Goal: Task Accomplishment & Management: Manage account settings

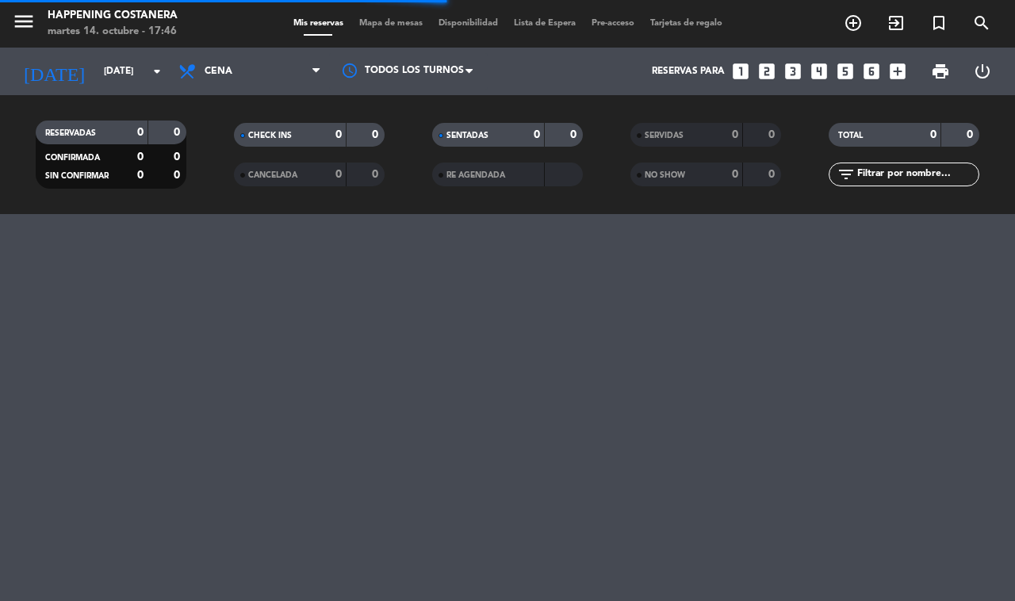
click at [400, 21] on span "Mapa de mesas" at bounding box center [390, 23] width 79 height 9
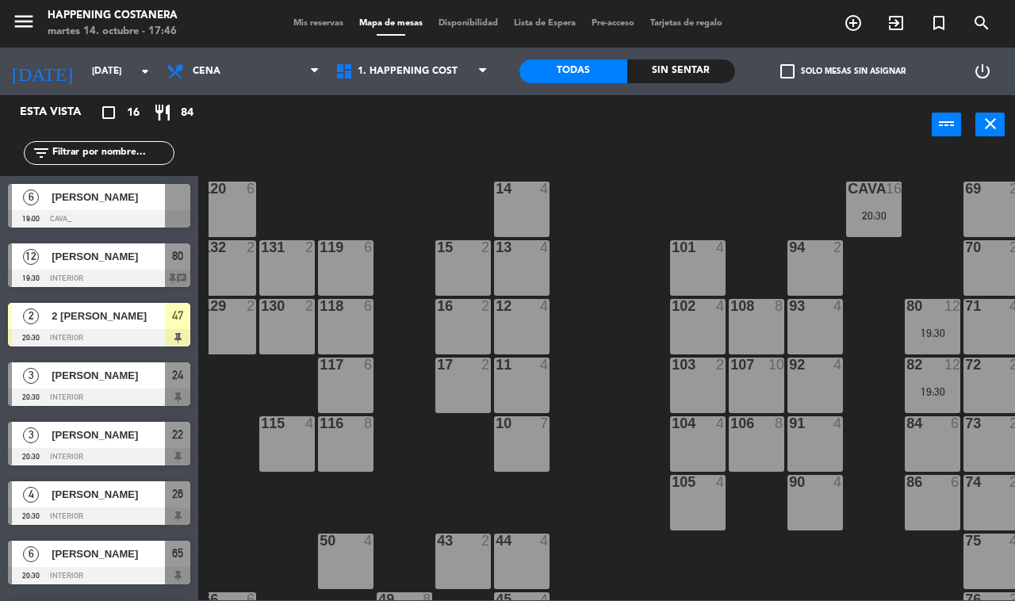
scroll to position [0, 202]
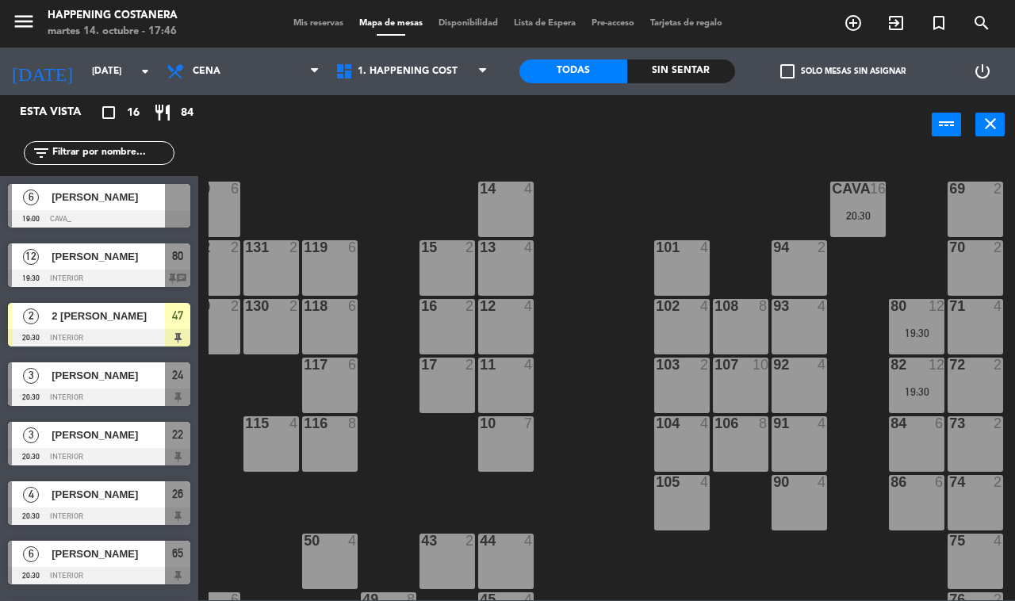
click at [859, 216] on div "20:30" at bounding box center [857, 215] width 55 height 11
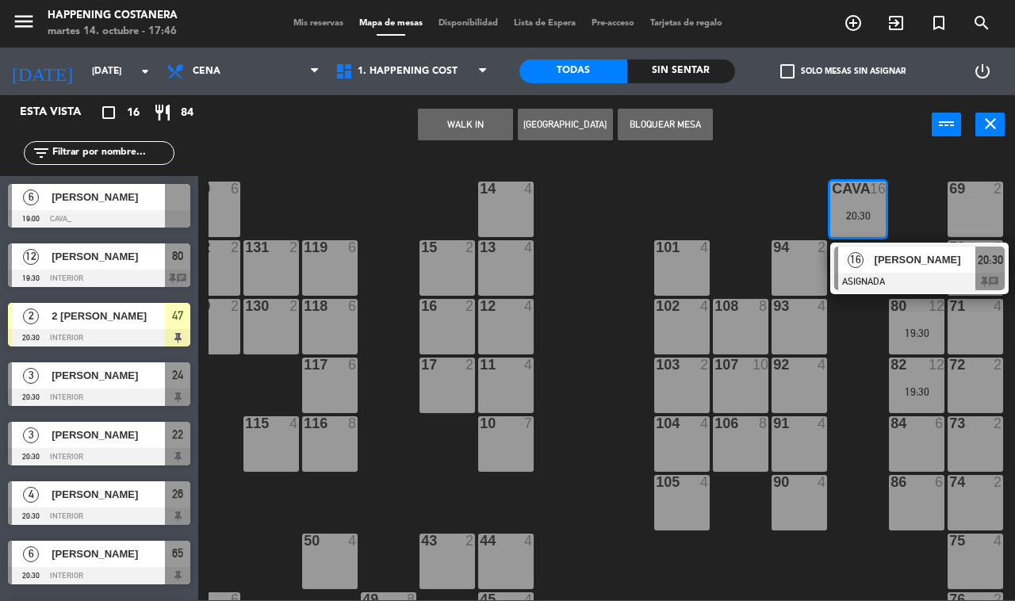
click at [921, 260] on span "[PERSON_NAME]" at bounding box center [924, 259] width 101 height 17
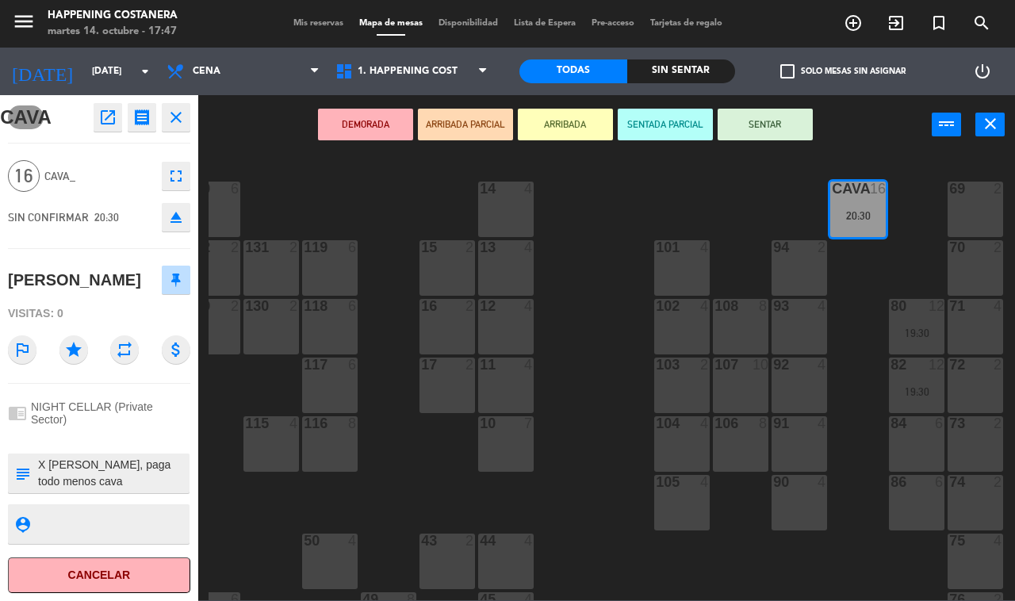
click at [304, 299] on div "118" at bounding box center [304, 306] width 1 height 14
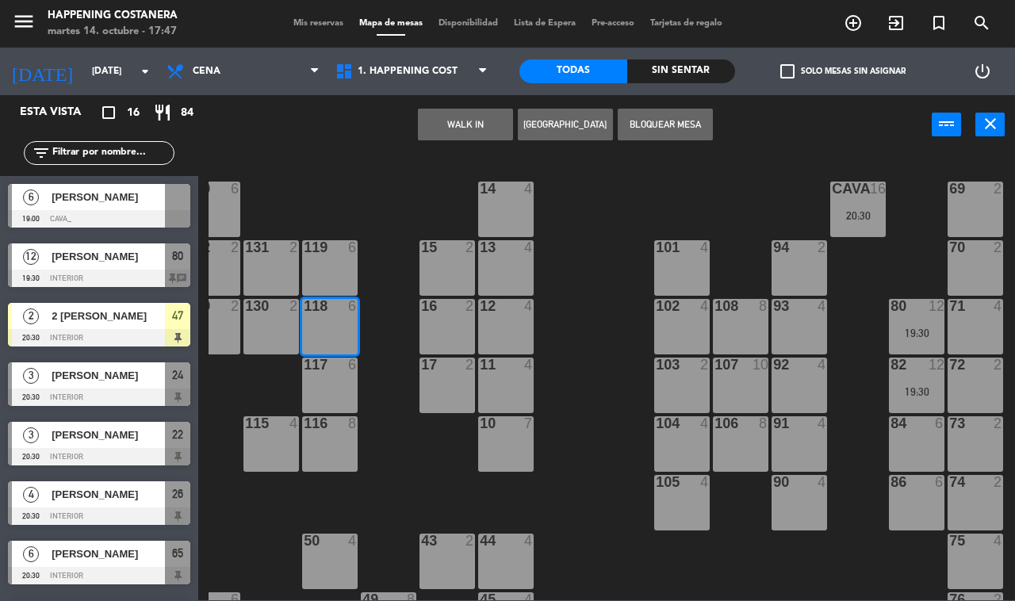
click at [85, 210] on div at bounding box center [99, 218] width 182 height 17
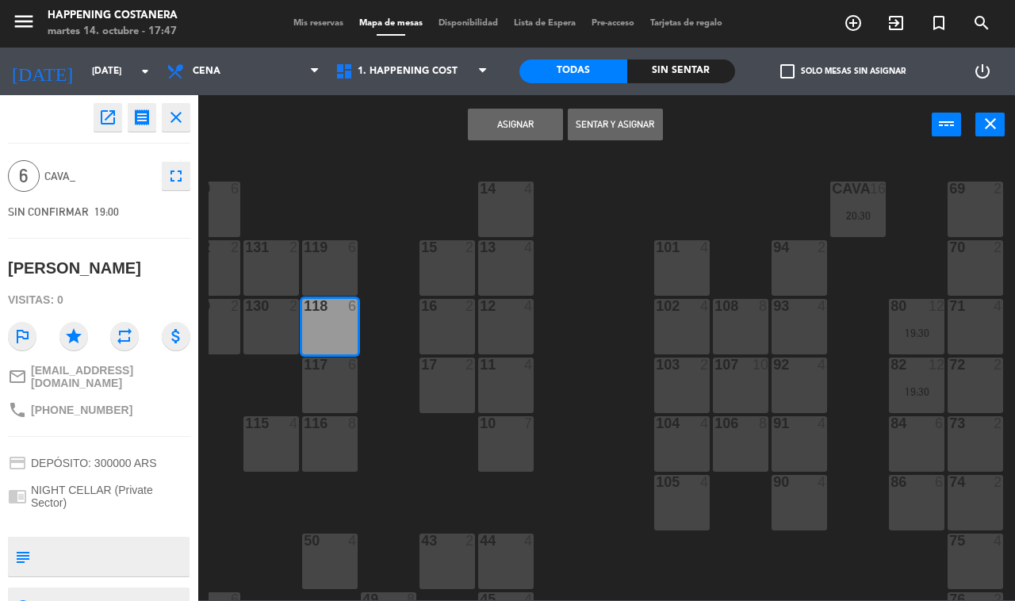
click at [104, 109] on icon "open_in_new" at bounding box center [107, 117] width 19 height 19
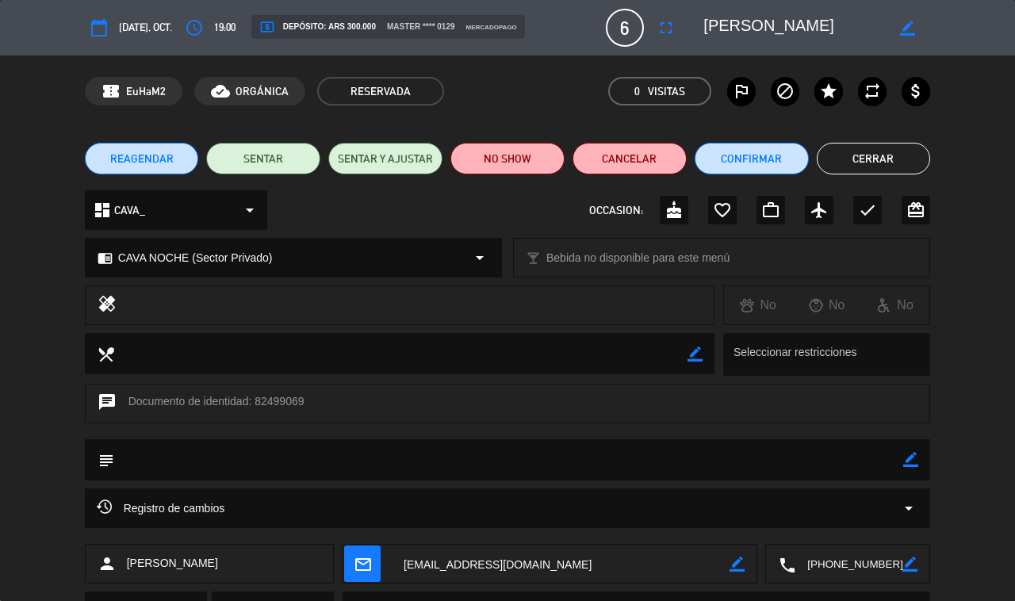
click at [893, 151] on button "Cerrar" at bounding box center [874, 159] width 114 height 32
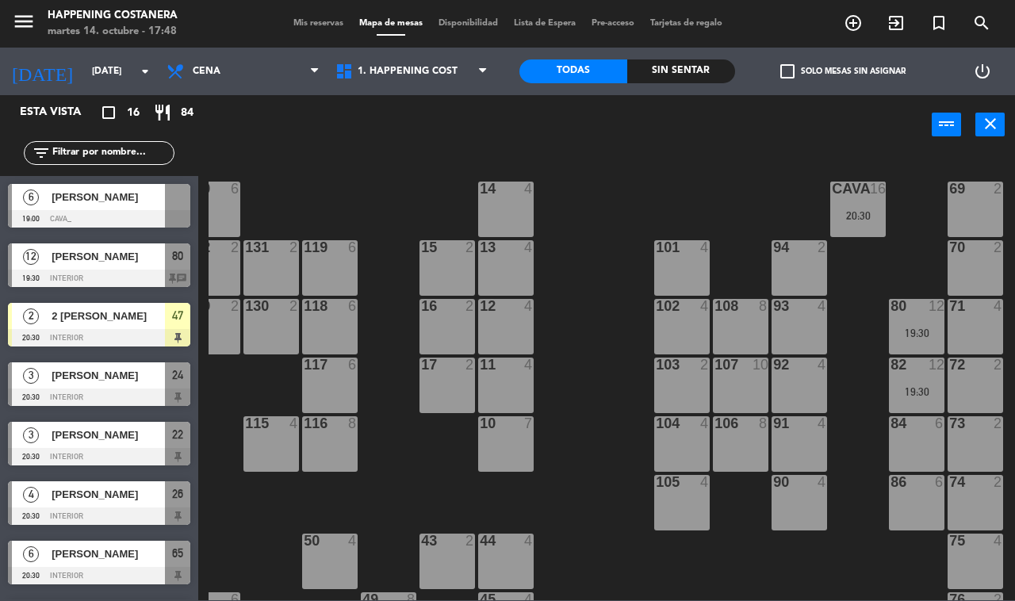
click at [872, 212] on div "20:30" at bounding box center [857, 215] width 55 height 11
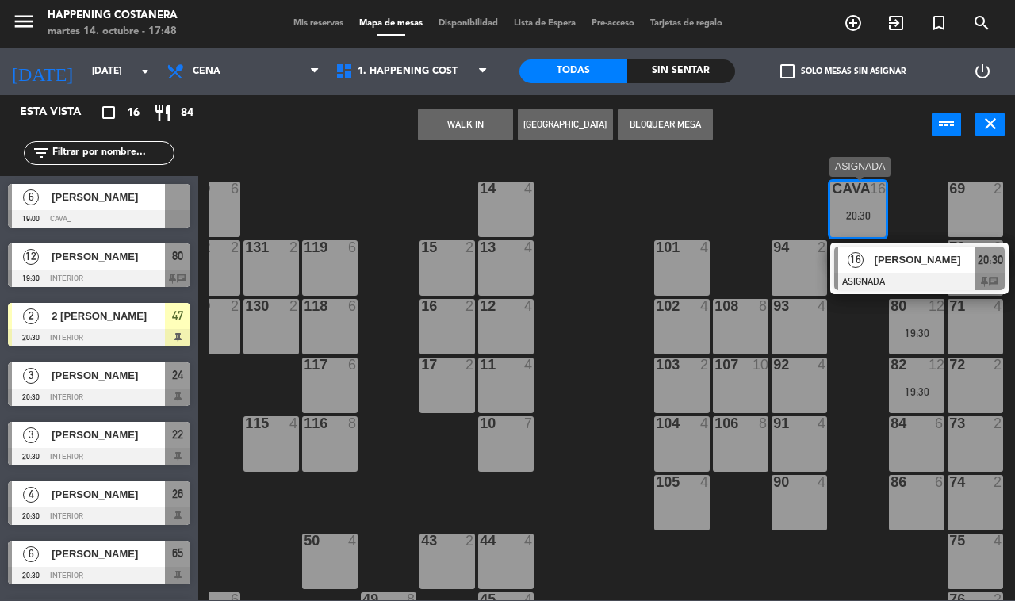
click at [881, 275] on div at bounding box center [919, 281] width 170 height 17
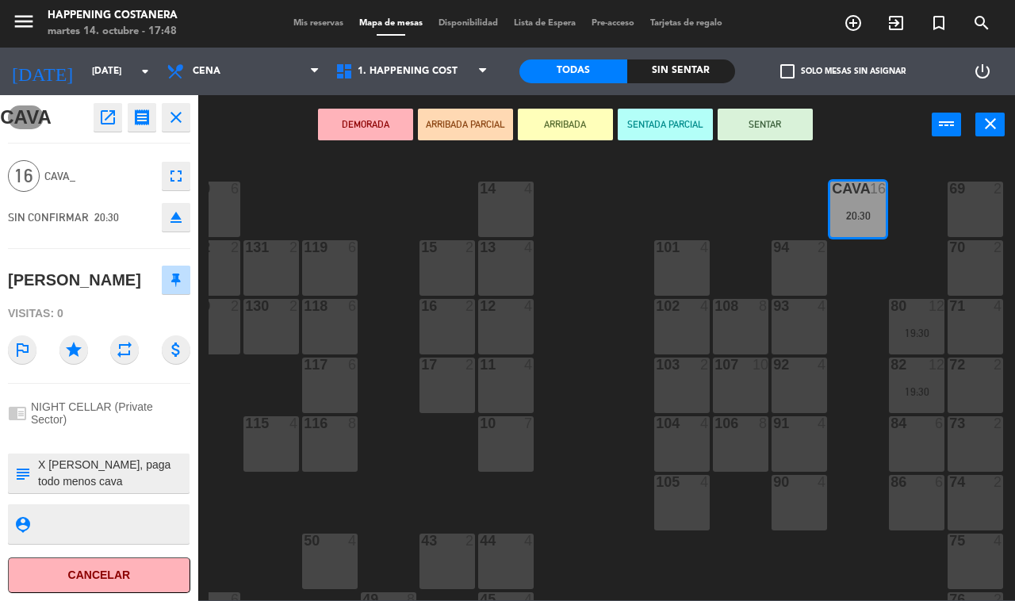
click at [176, 112] on icon "close" at bounding box center [175, 117] width 19 height 19
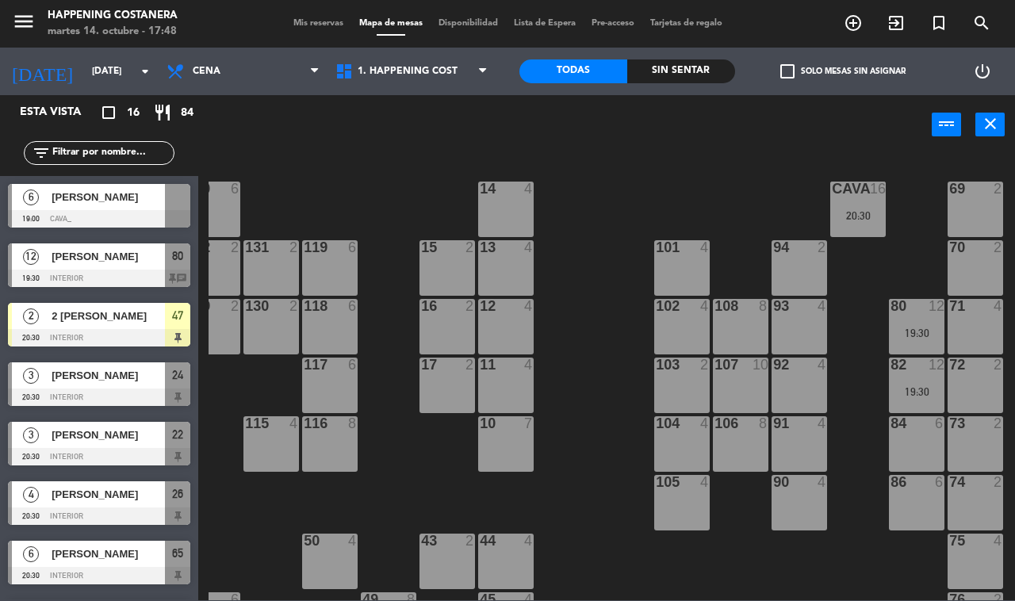
click at [277, 154] on div "69 2 122 6 121 6 120 6 14 4 CAVA 16 20:30 101 4 94 2 70 2 123 6 131 2 134 2 20:…" at bounding box center [611, 377] width 806 height 446
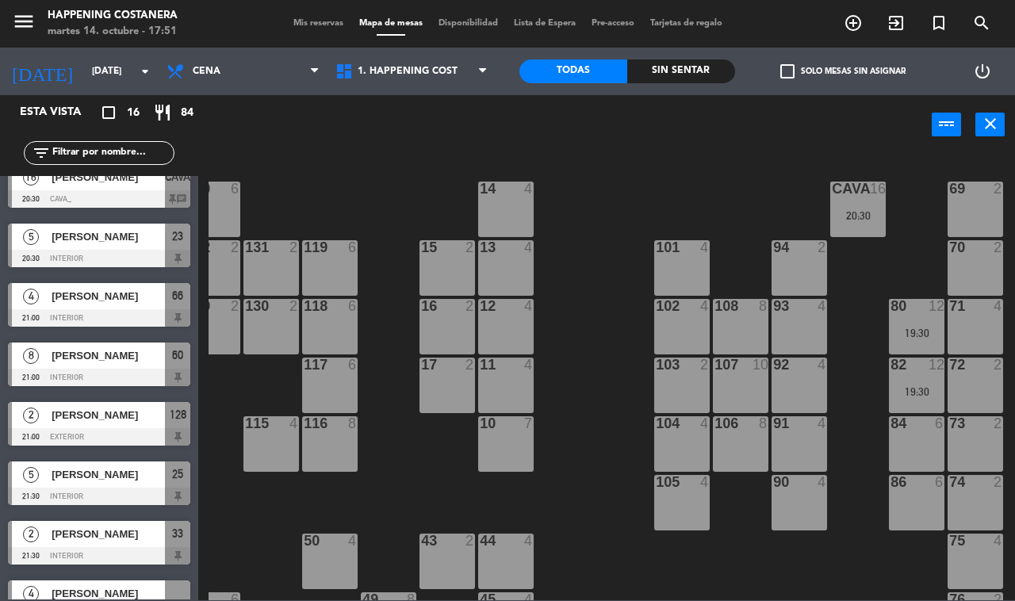
scroll to position [528, 0]
